Goal: Check status: Check status

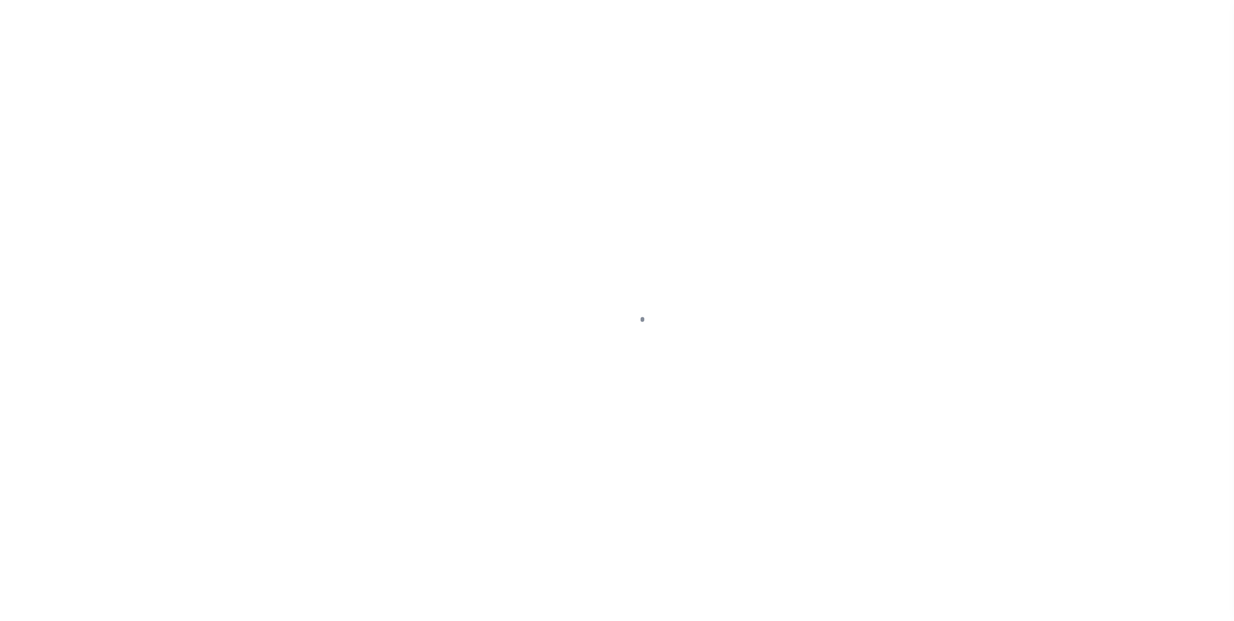
select select "PYD"
select select "SNT"
select select "CHK"
select select "Villatoro-Benitez, Andres"
select select "USS"
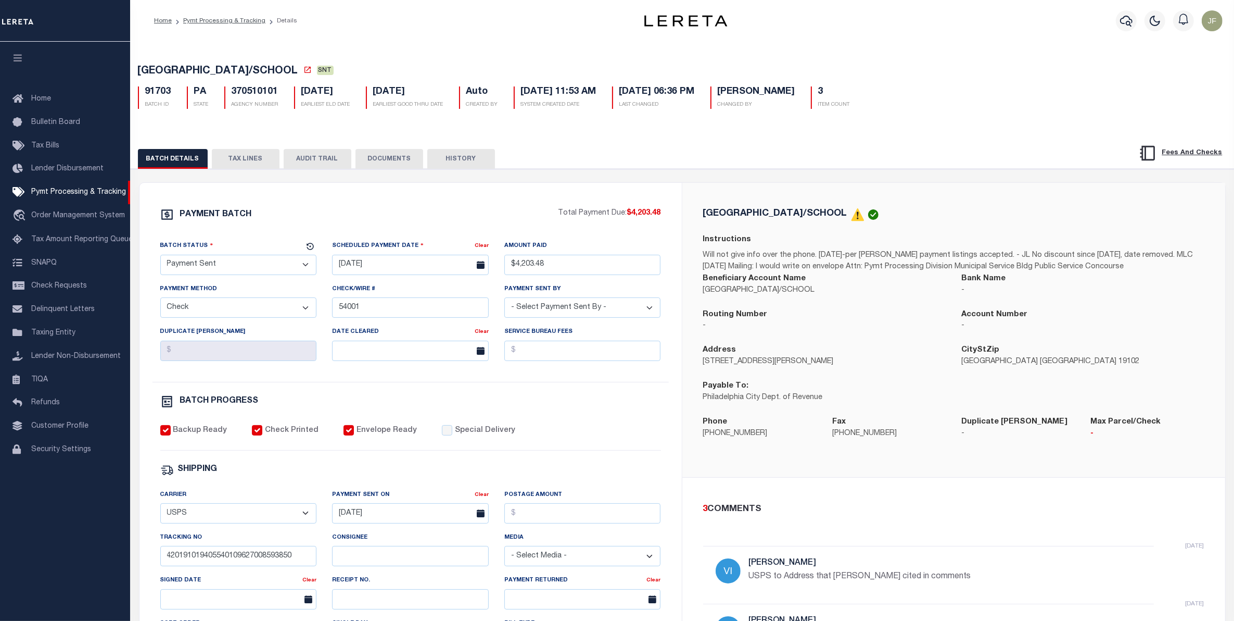
click at [256, 162] on button "TAX LINES" at bounding box center [246, 159] width 68 height 20
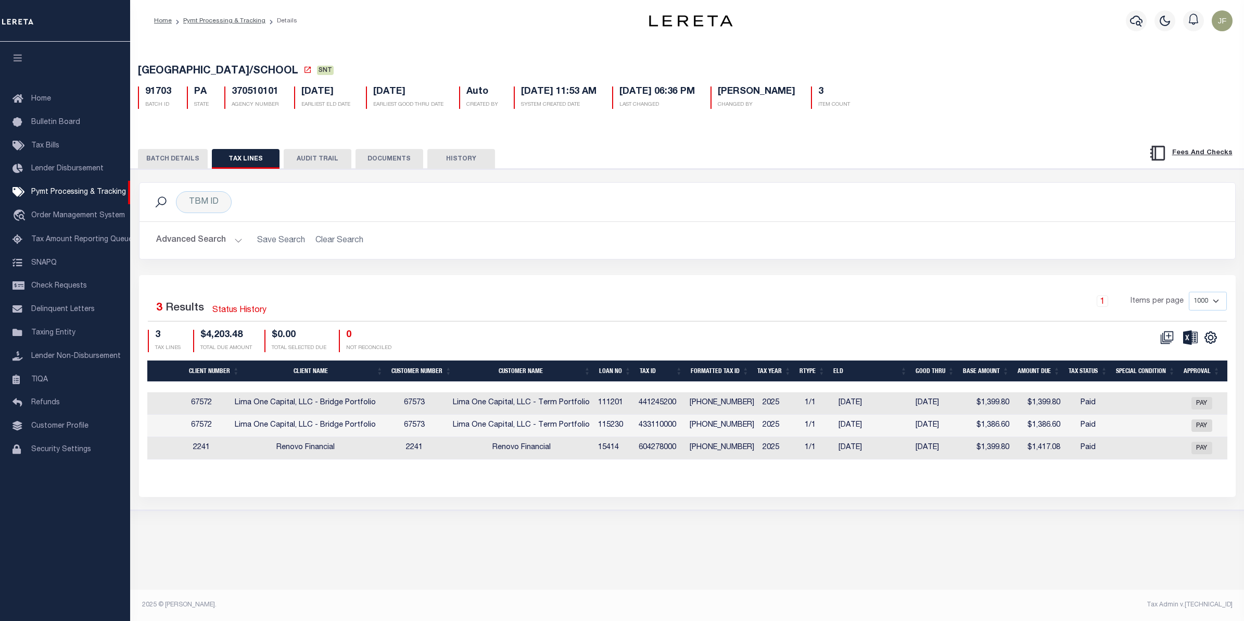
scroll to position [0, 266]
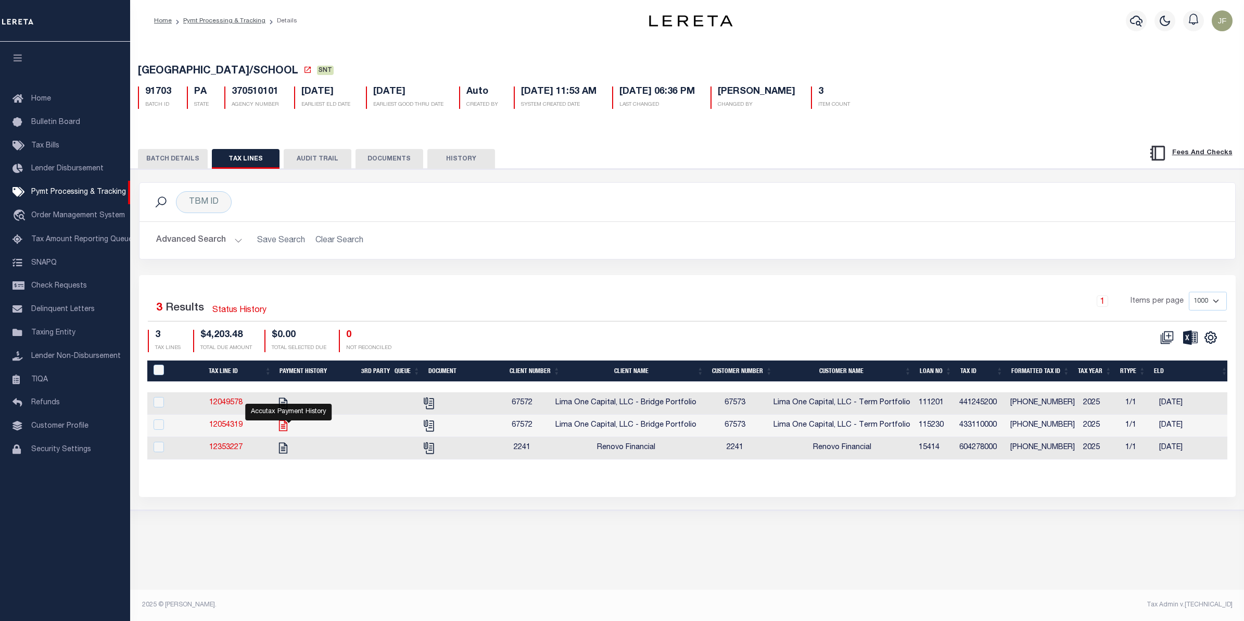
click at [286, 429] on icon "" at bounding box center [283, 426] width 14 height 14
checkbox input "true"
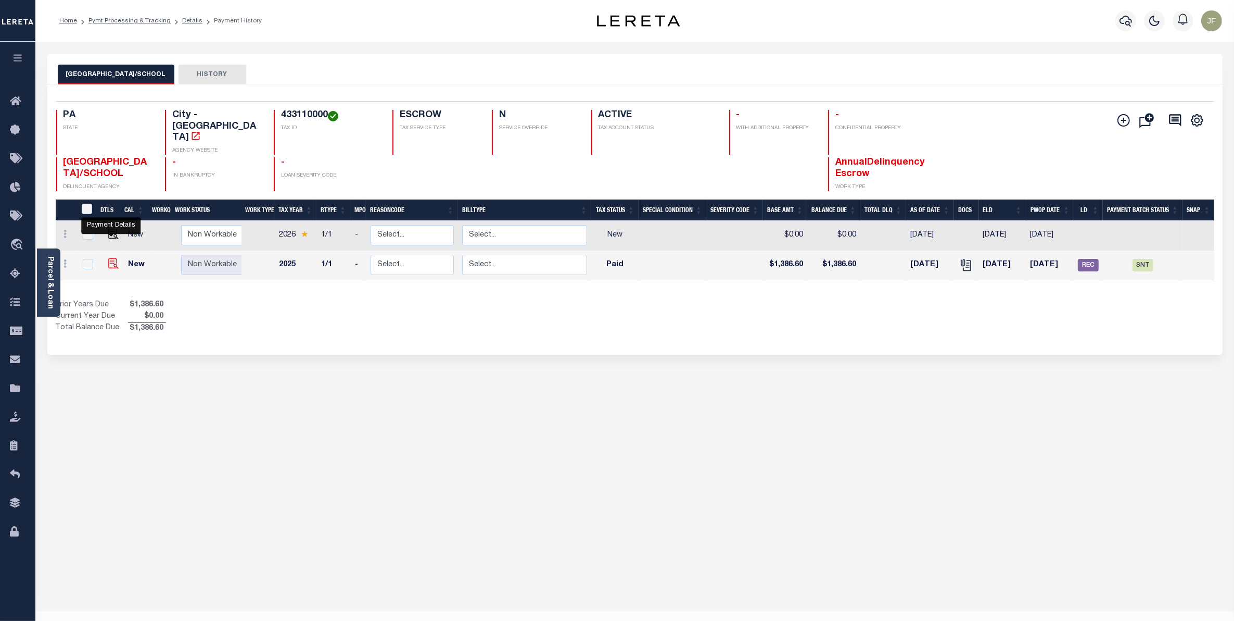
click at [108, 258] on img "" at bounding box center [113, 263] width 10 height 10
checkbox input "true"
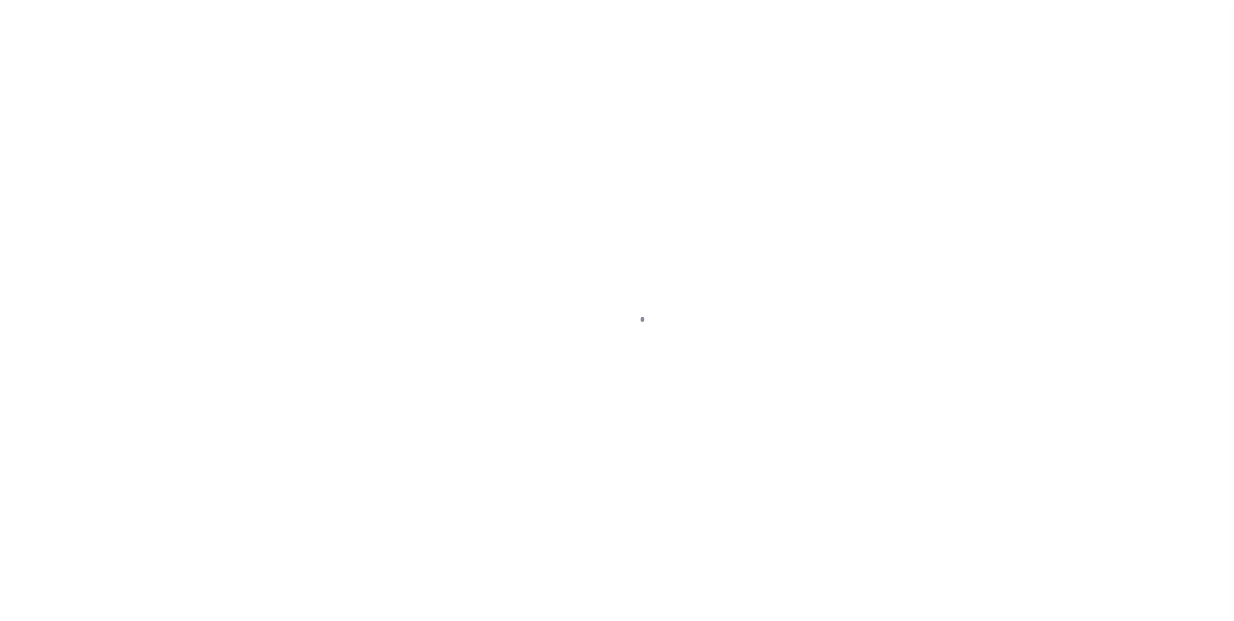
select select "PYD"
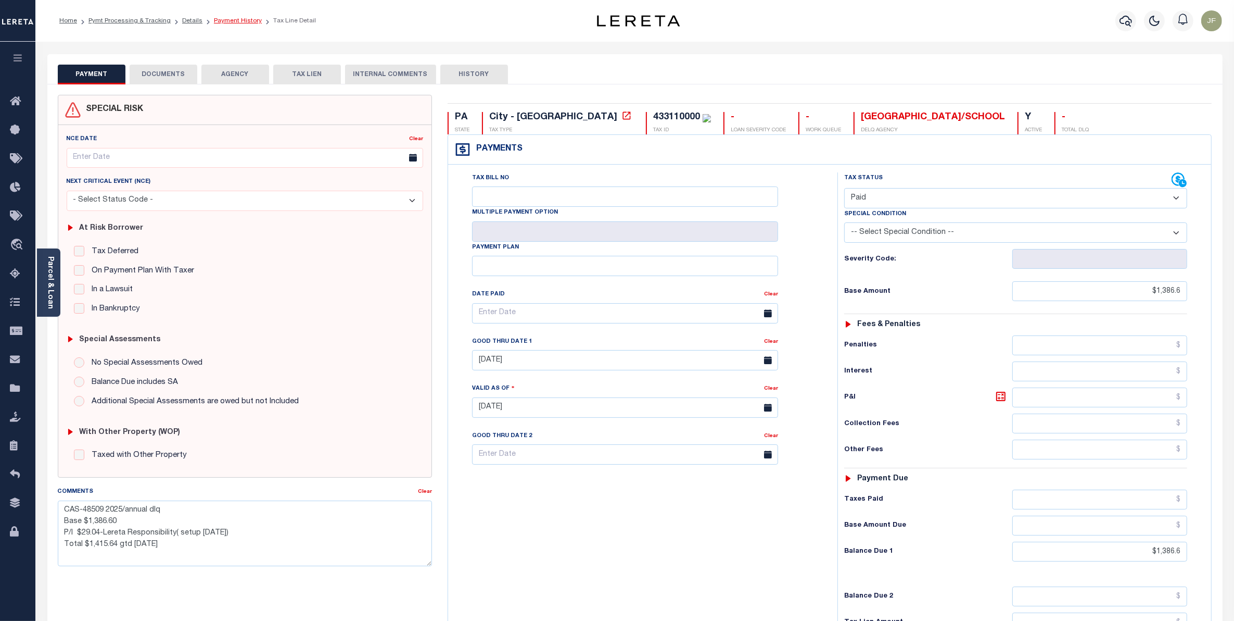
drag, startPoint x: 227, startPoint y: 19, endPoint x: 230, endPoint y: 23, distance: 5.4
click at [227, 19] on link "Payment History" at bounding box center [238, 21] width 48 height 6
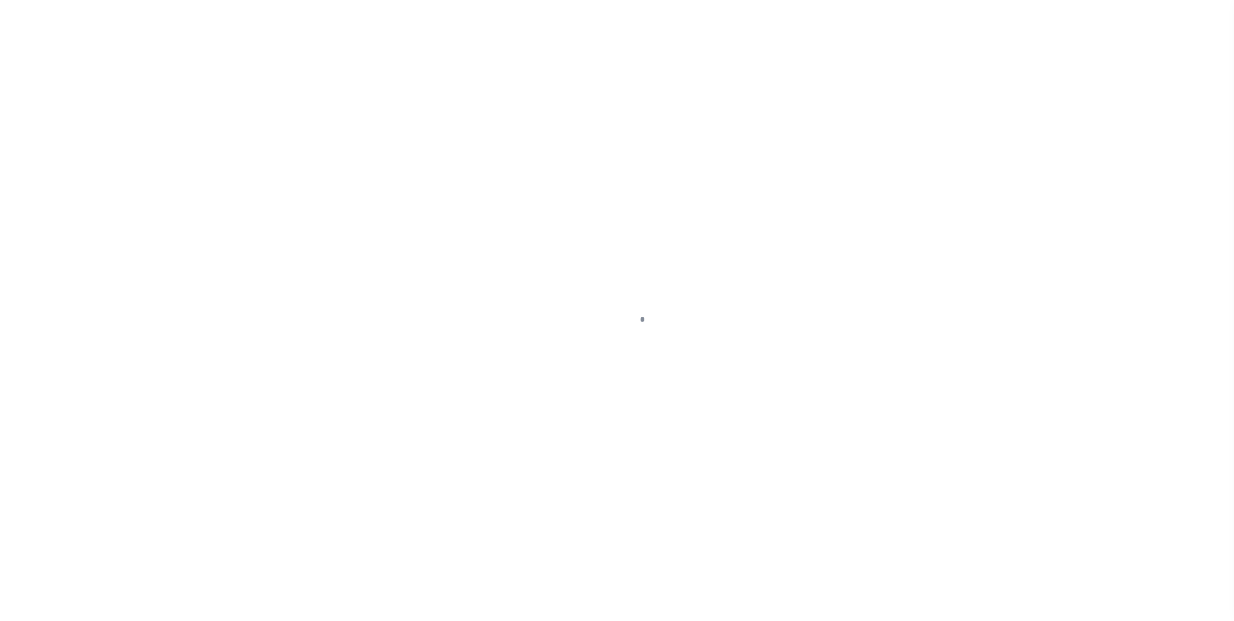
select select "PYD"
select select "SNT"
select select "CHK"
select select "[PERSON_NAME]"
select select "USS"
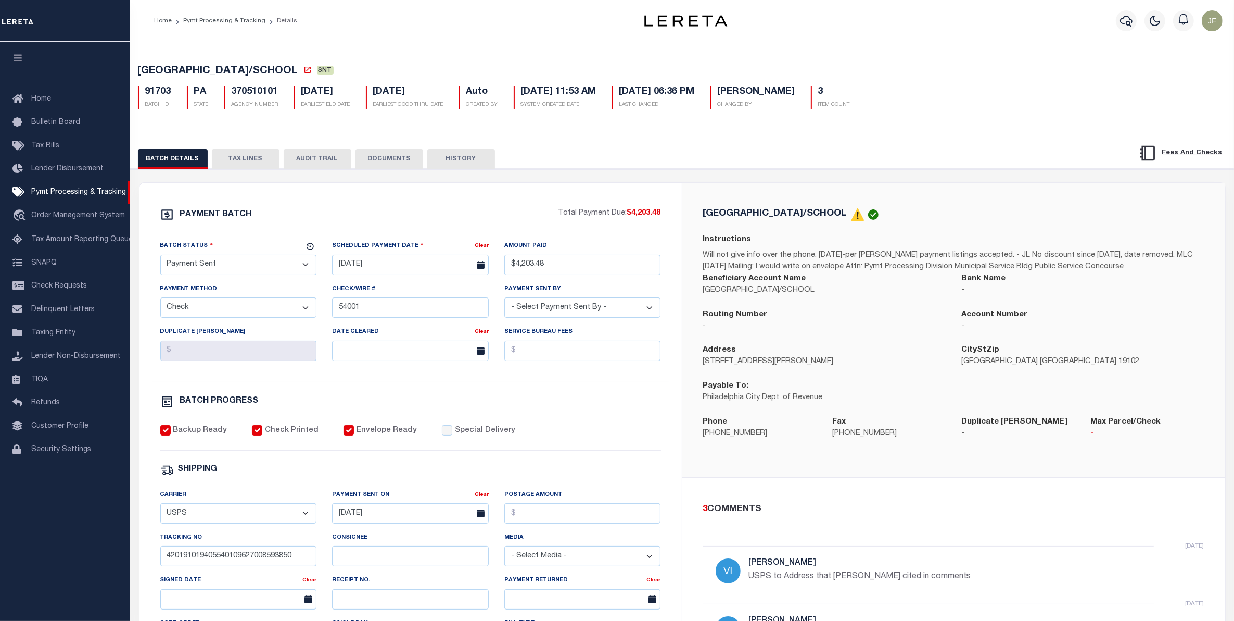
click at [243, 158] on button "TAX LINES" at bounding box center [246, 159] width 68 height 20
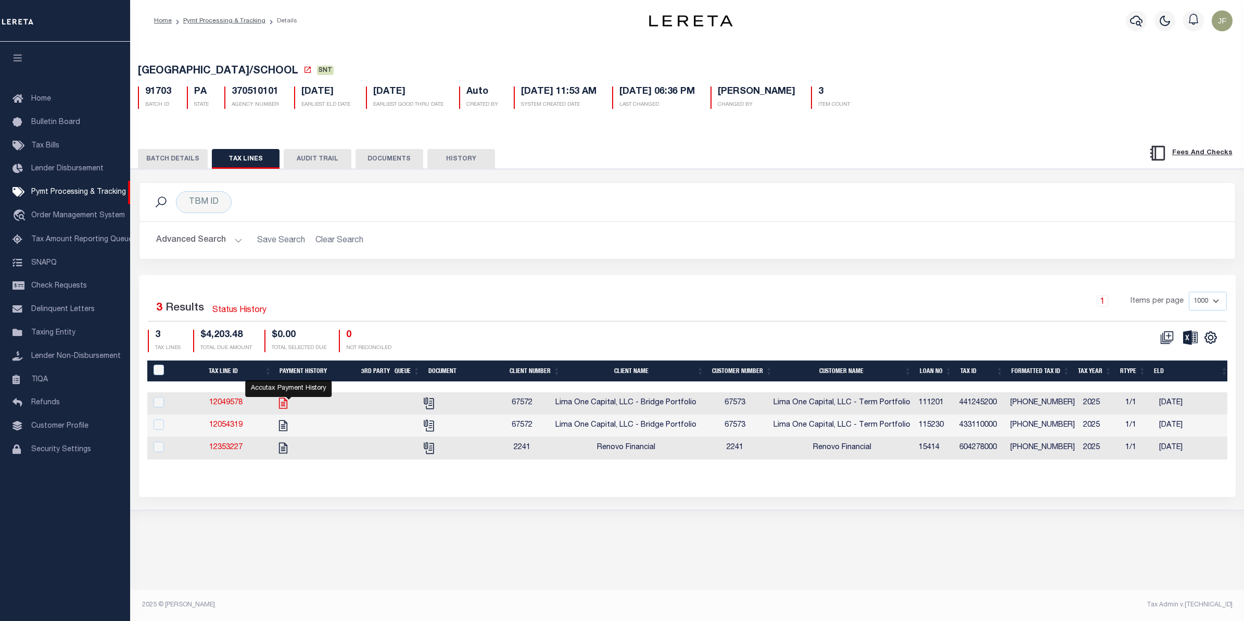
click at [285, 408] on icon "" at bounding box center [283, 403] width 14 height 14
checkbox input "true"
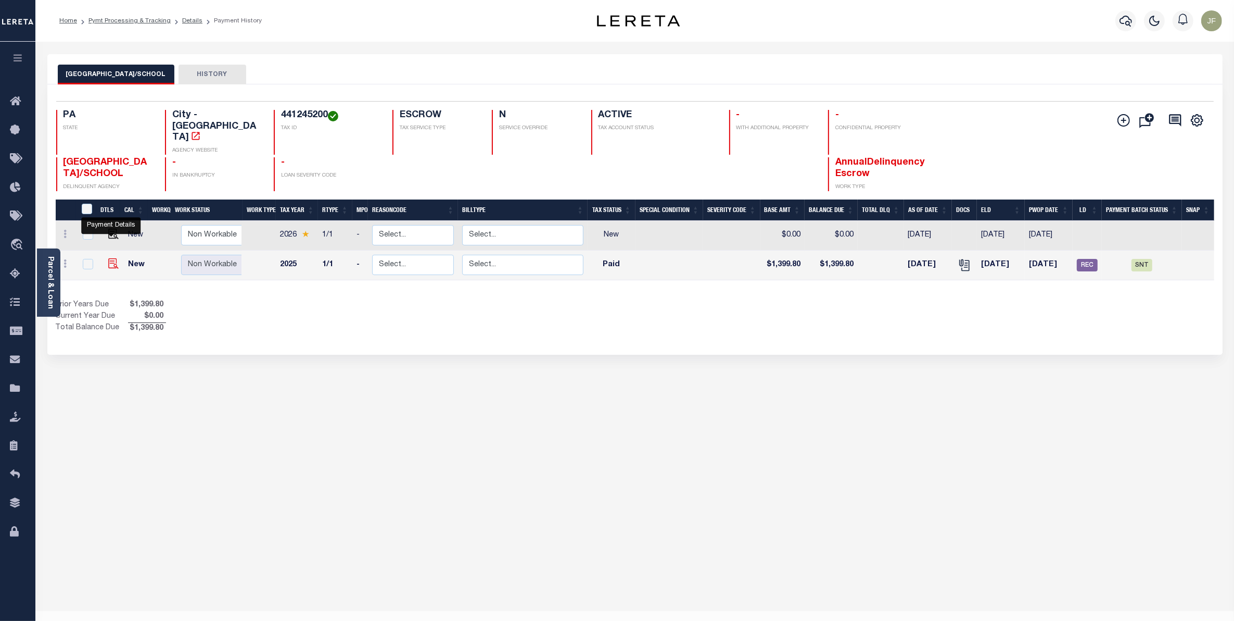
click at [110, 258] on img "" at bounding box center [113, 263] width 10 height 10
checkbox input "true"
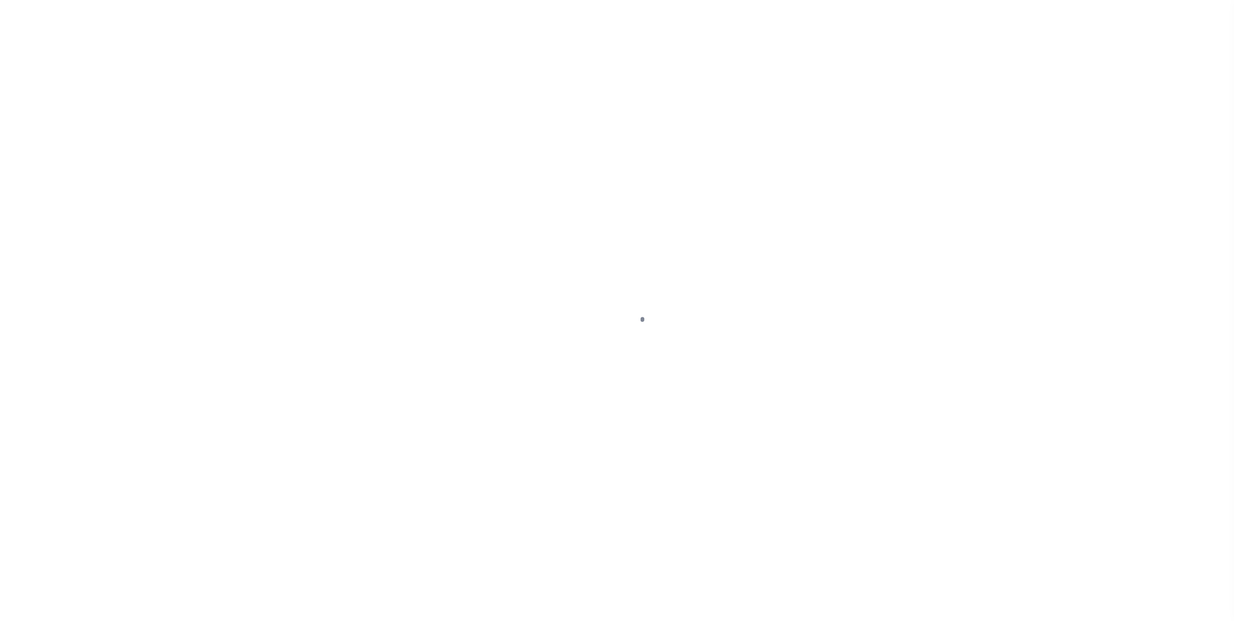
select select "PYD"
select select "SNT"
select select "CHK"
select select "[PERSON_NAME]"
select select "USS"
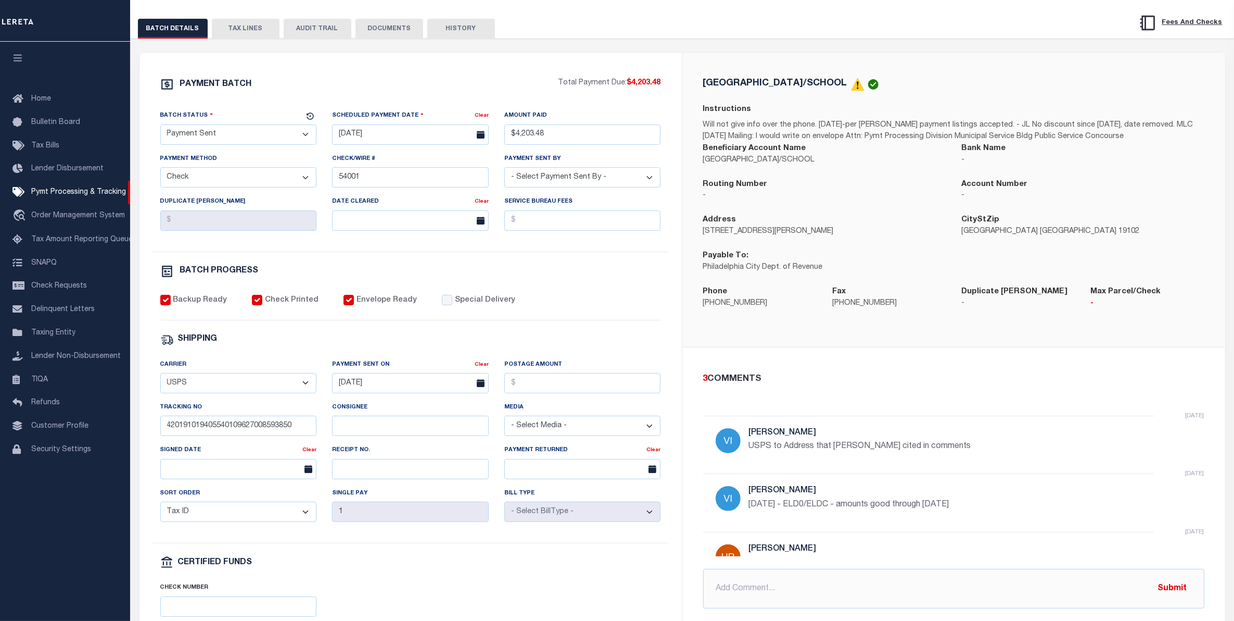
scroll to position [33, 0]
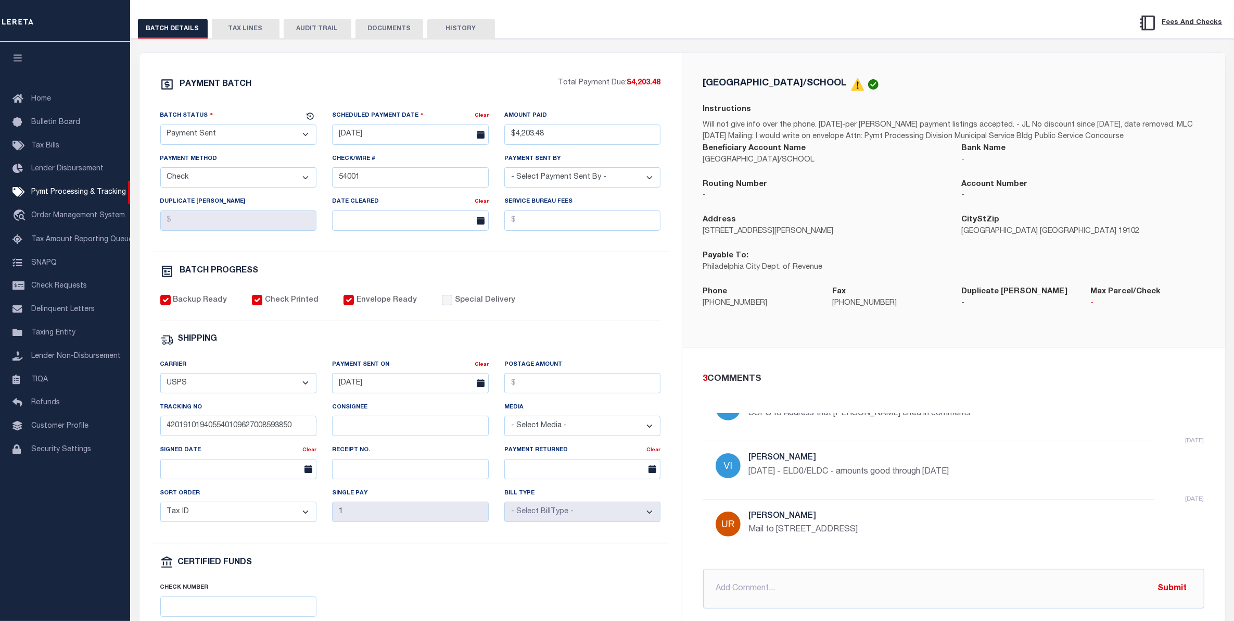
drag, startPoint x: 252, startPoint y: 22, endPoint x: 253, endPoint y: 34, distance: 12.5
click at [252, 22] on button "TAX LINES" at bounding box center [246, 29] width 68 height 20
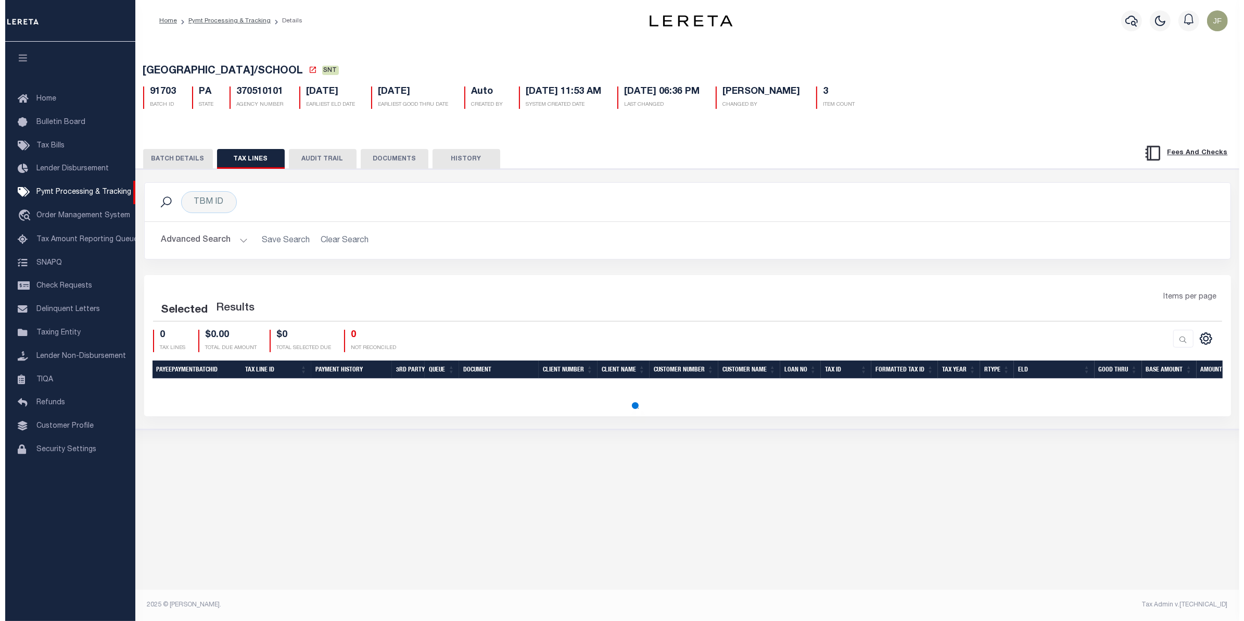
scroll to position [0, 0]
